Goal: Information Seeking & Learning: Find specific page/section

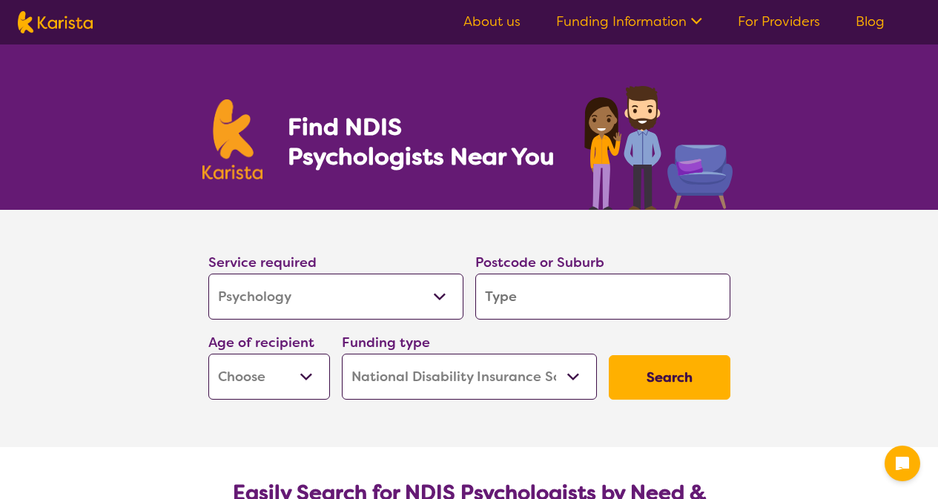
select select "Psychology"
select select "NDIS"
select select "Psychology"
select select "NDIS"
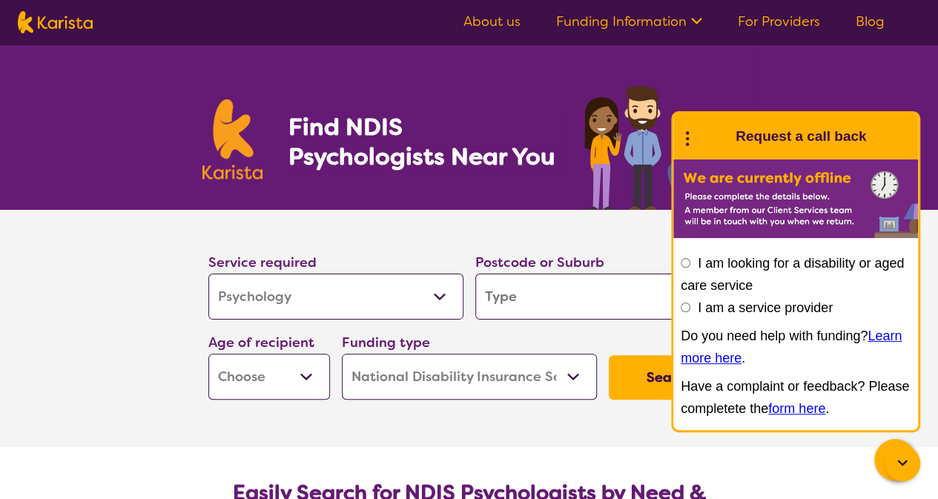
click at [538, 303] on input "search" at bounding box center [603, 297] width 255 height 46
click at [532, 303] on input "search" at bounding box center [603, 297] width 255 height 46
type input "4"
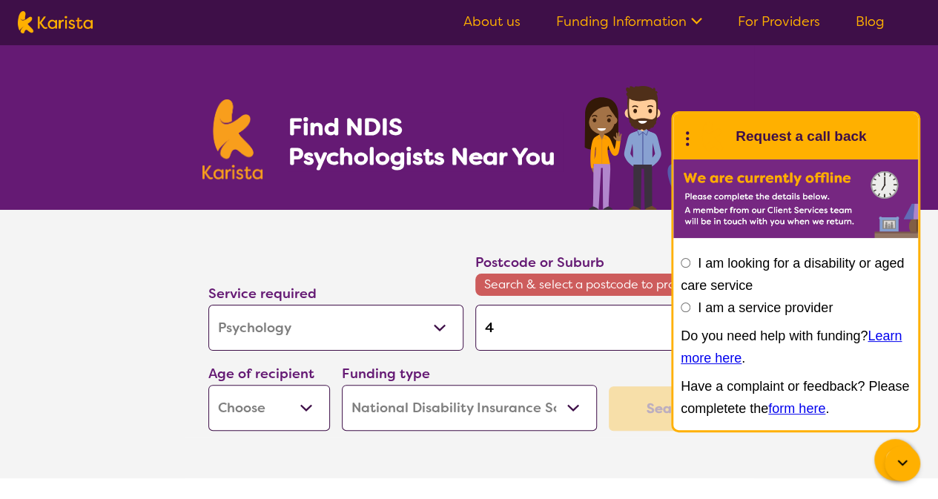
type input "40"
type input "407"
type input "4075"
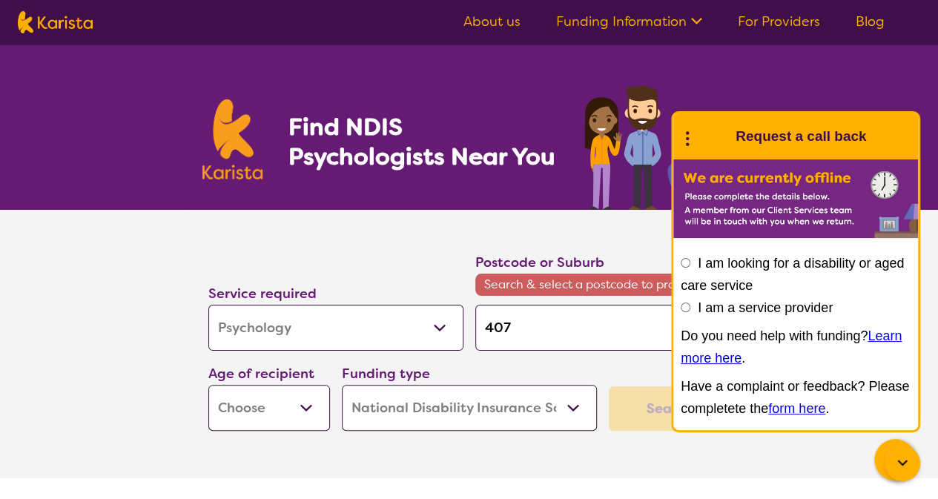
type input "4075"
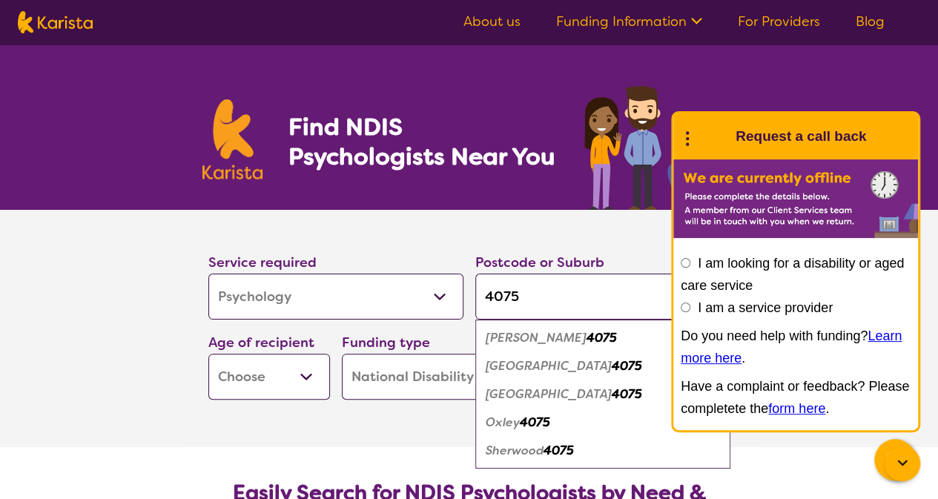
type input "407"
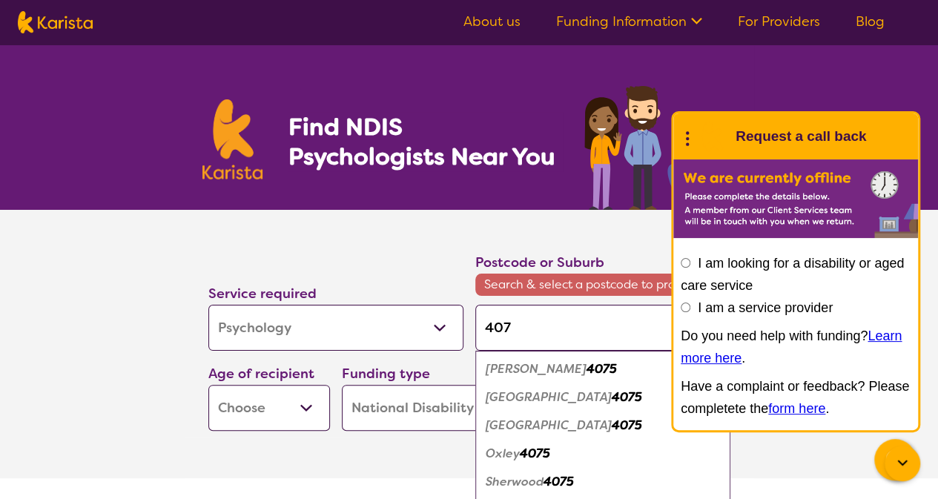
type input "4074"
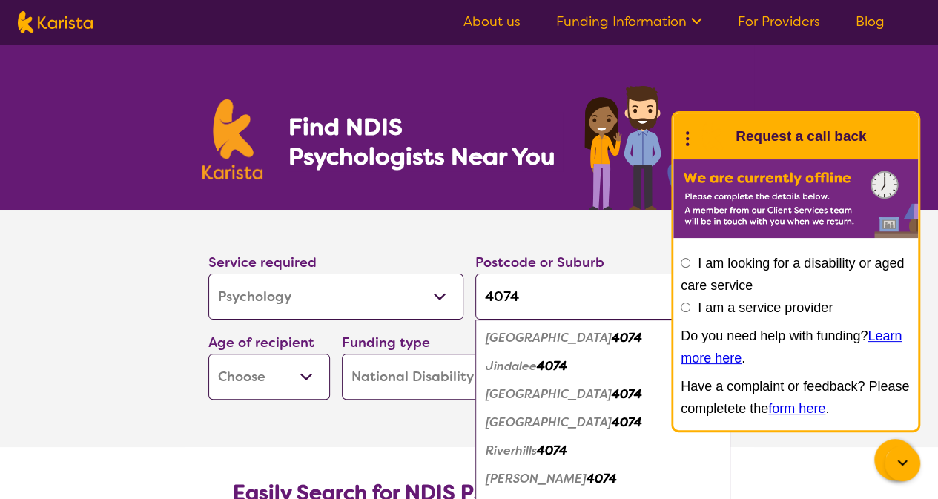
type input "4074"
click at [587, 485] on em "4074" at bounding box center [602, 479] width 30 height 16
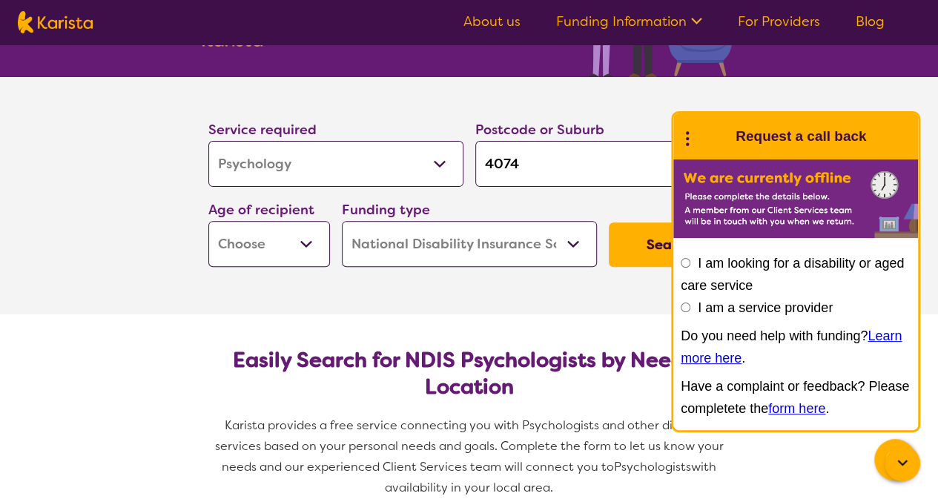
scroll to position [137, 0]
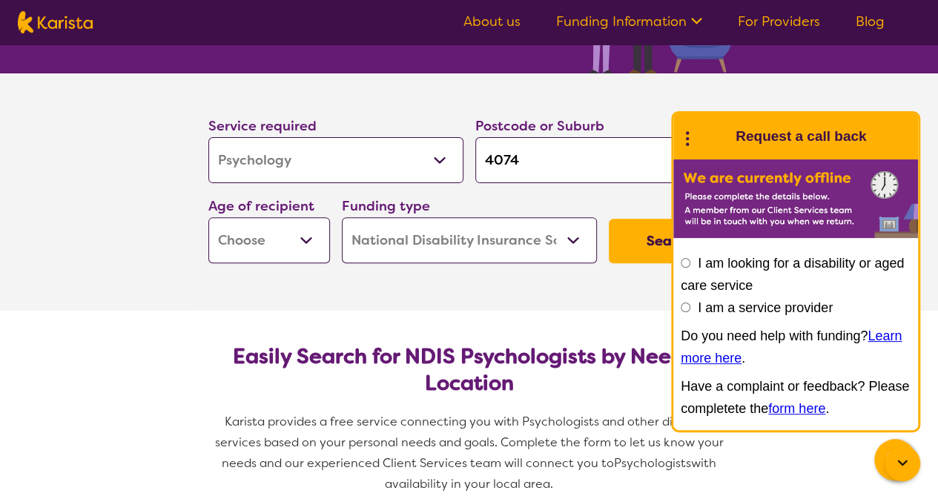
click at [571, 249] on select "Home Care Package (HCP) National Disability Insurance Scheme (NDIS) I don't know" at bounding box center [469, 240] width 255 height 46
